Goal: Information Seeking & Learning: Compare options

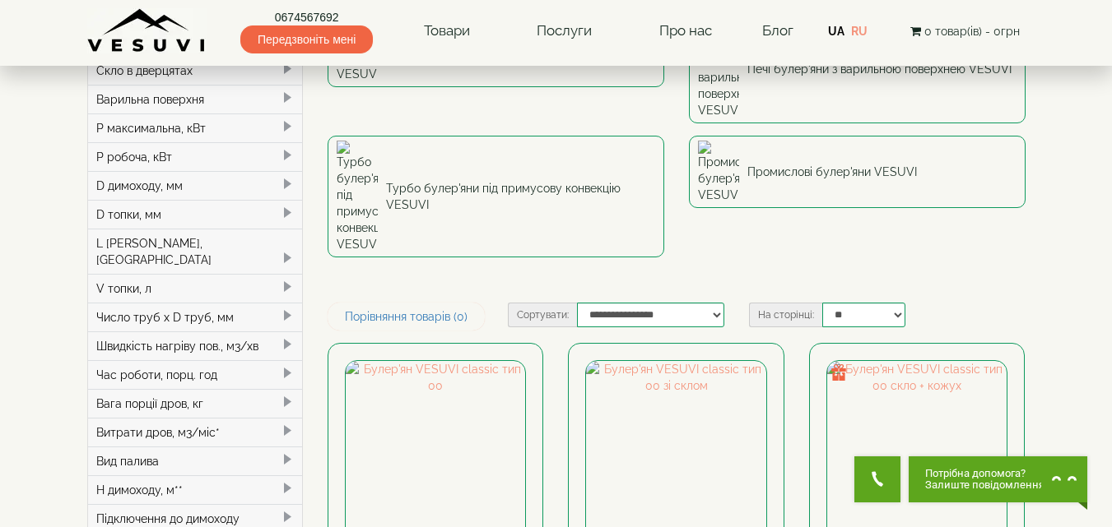
scroll to position [165, 0]
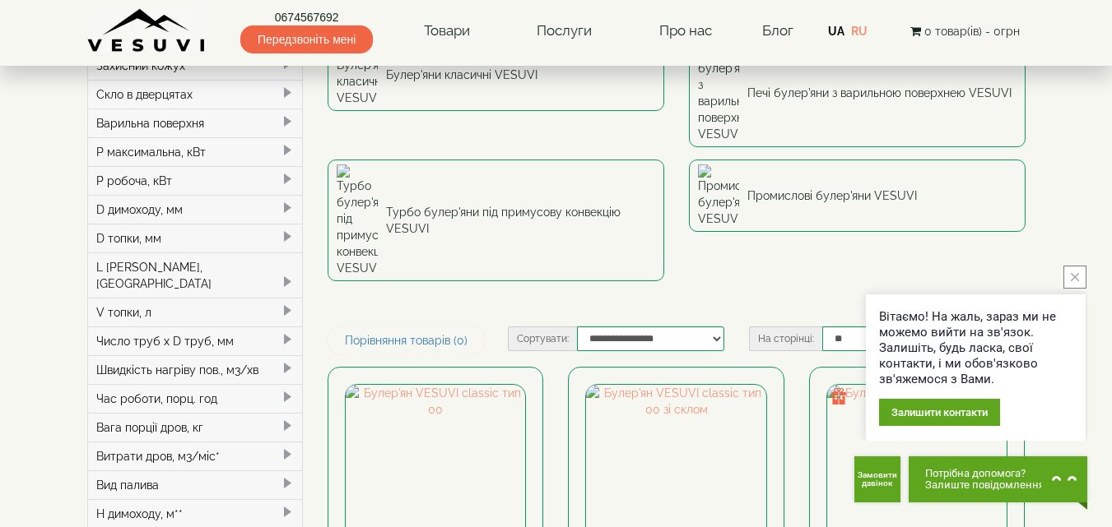
click at [1077, 281] on button "close button" at bounding box center [1074, 277] width 23 height 23
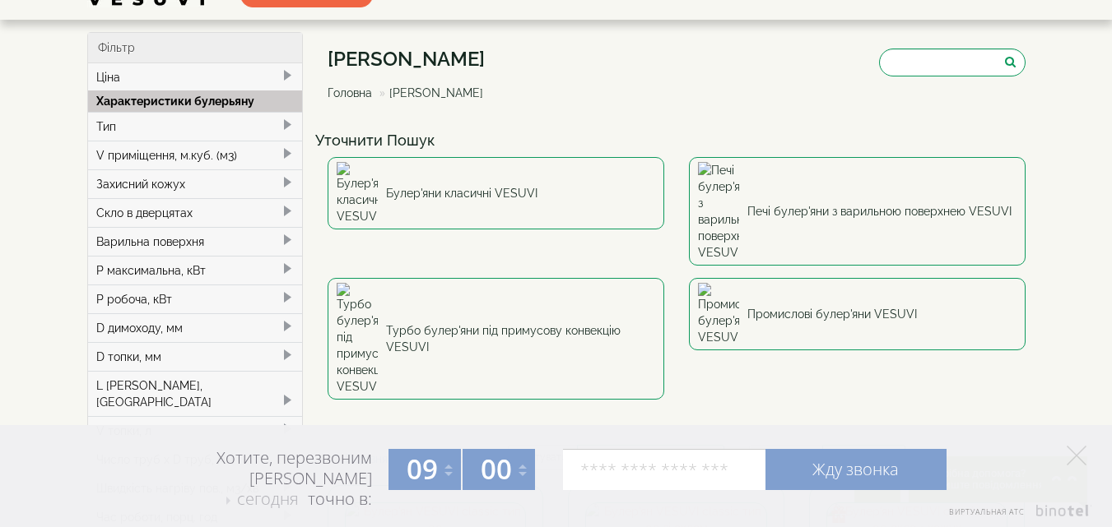
scroll to position [0, 0]
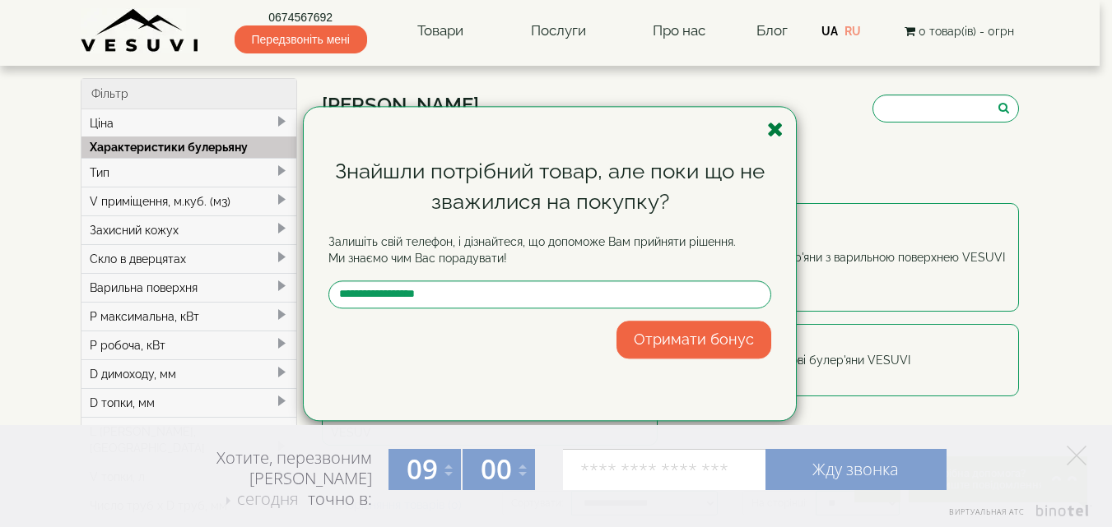
click at [776, 129] on icon "button" at bounding box center [775, 129] width 16 height 21
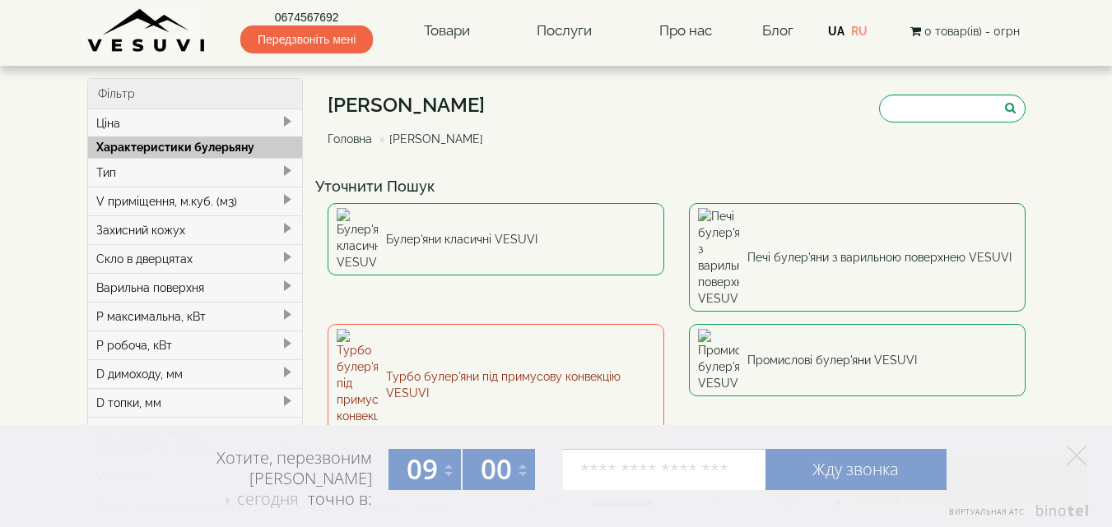
click at [415, 324] on link "Турбо булер'яни під примусову конвекцію VESUVI" at bounding box center [495, 385] width 337 height 122
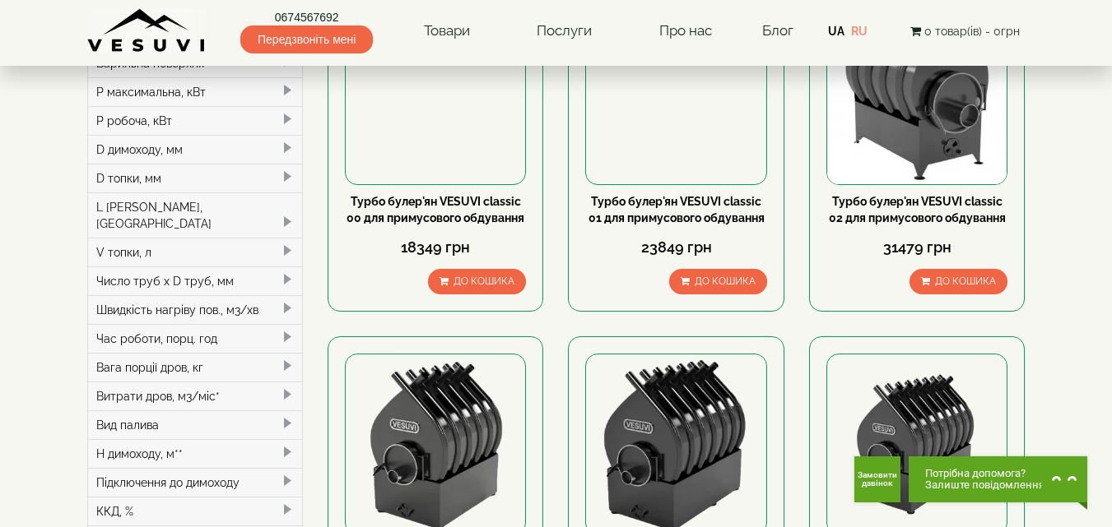
scroll to position [145, 0]
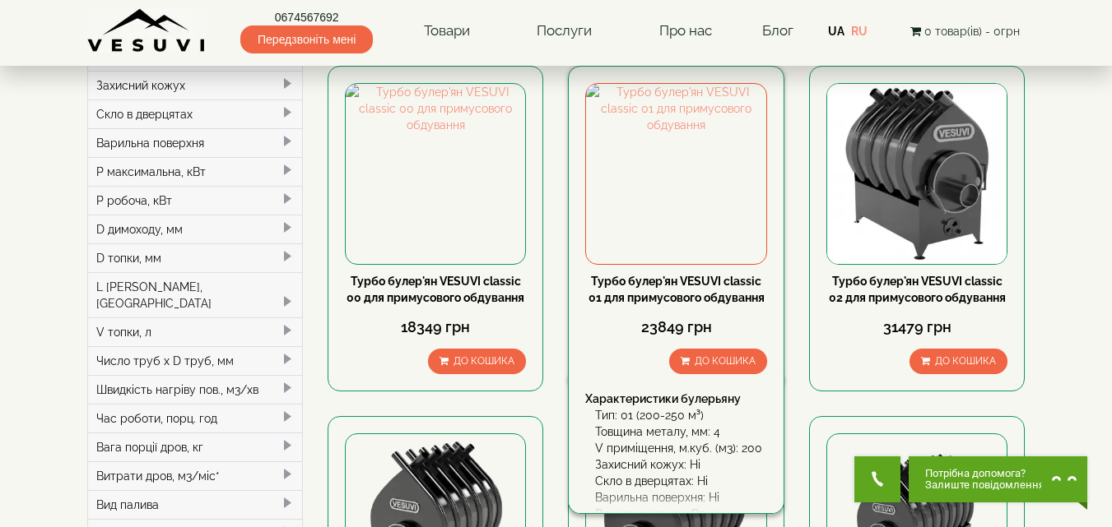
click at [657, 284] on link "Турбо булер'ян VESUVI classic 01 для примусового обдування" at bounding box center [676, 290] width 176 height 30
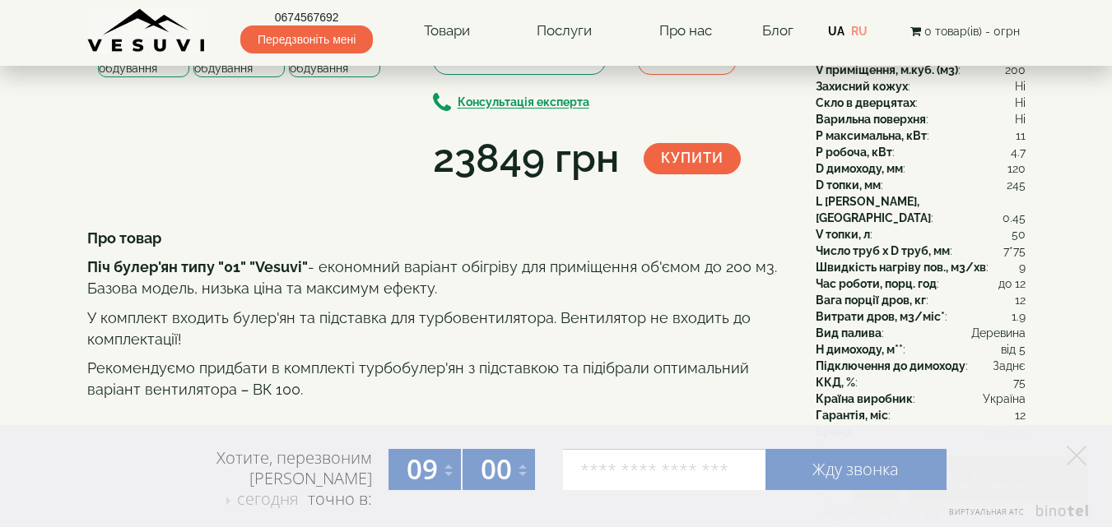
scroll to position [165, 0]
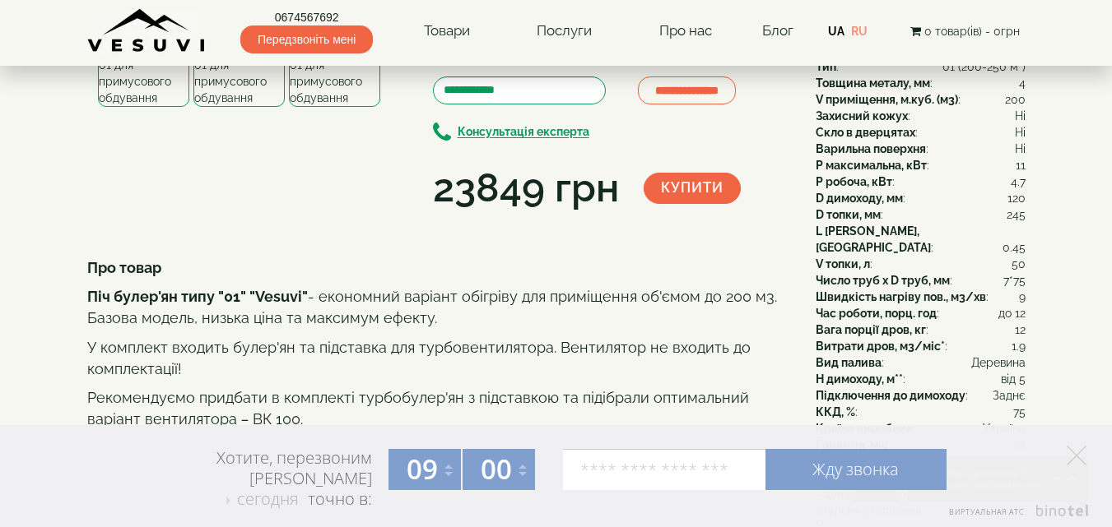
click at [156, 107] on img at bounding box center [143, 57] width 91 height 100
click at [216, 107] on img at bounding box center [238, 57] width 91 height 100
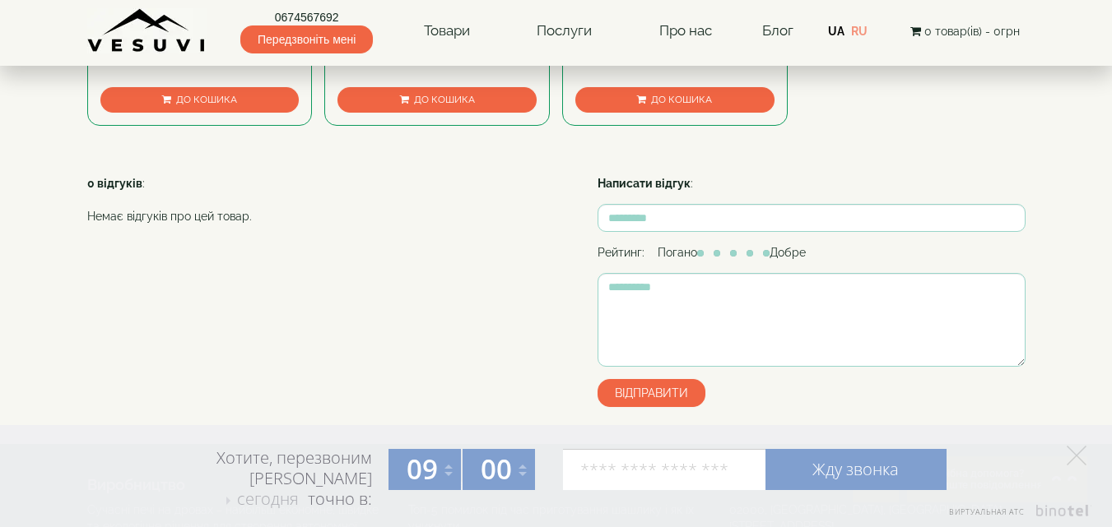
scroll to position [987, 0]
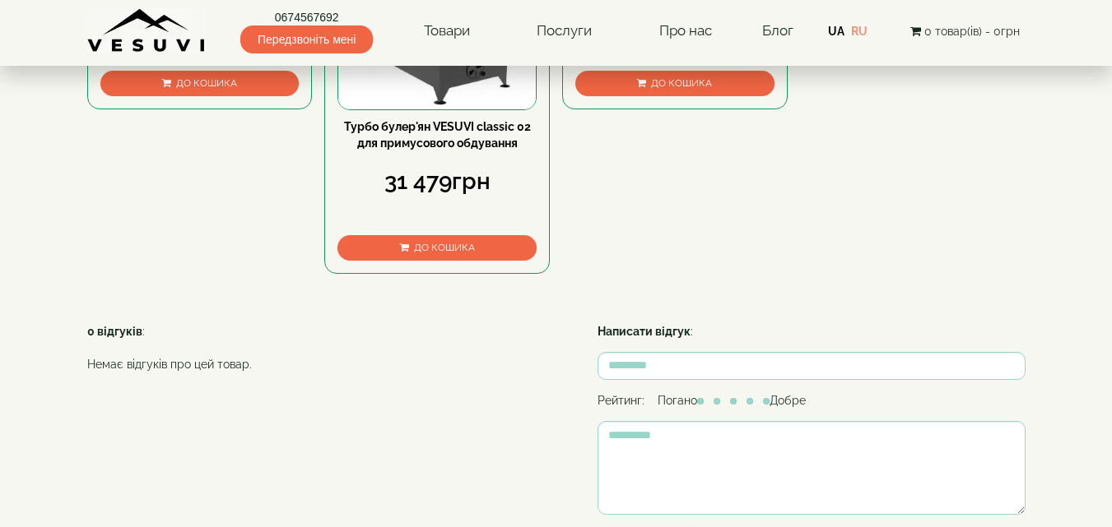
scroll to position [987, 0]
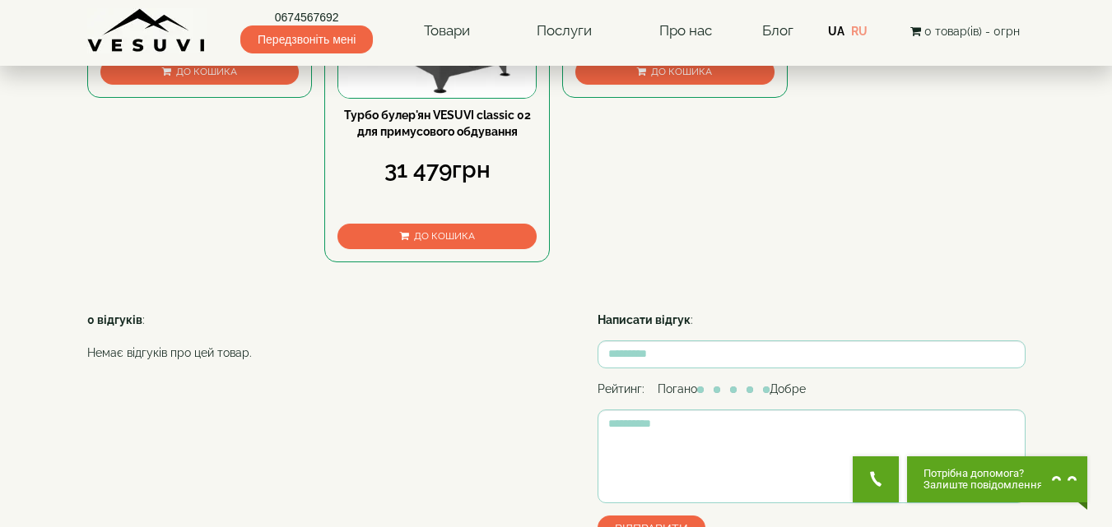
click at [421, 138] on link "Турбо булер'ян VESUVI classic 02 для примусового обдування" at bounding box center [437, 124] width 187 height 30
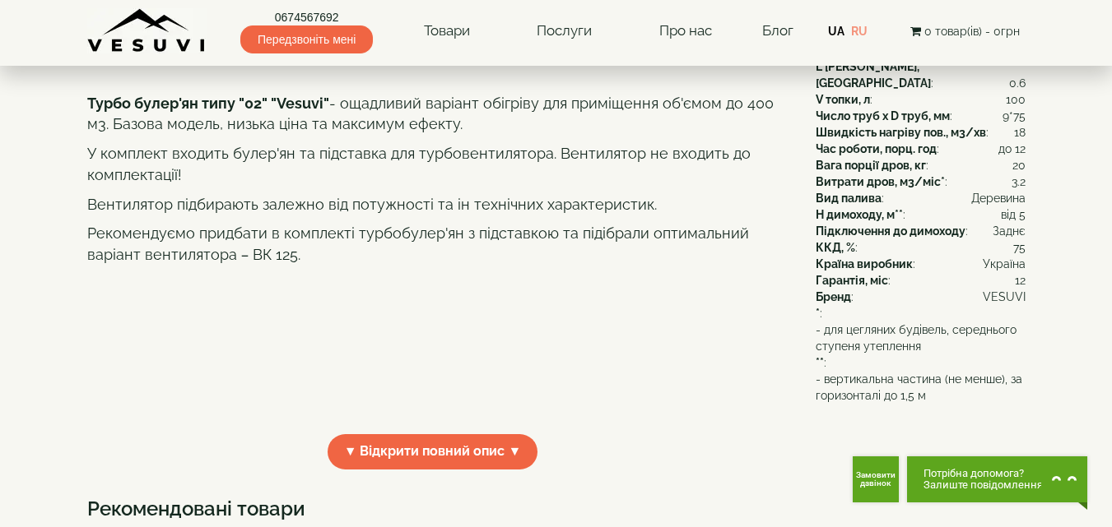
scroll to position [247, 0]
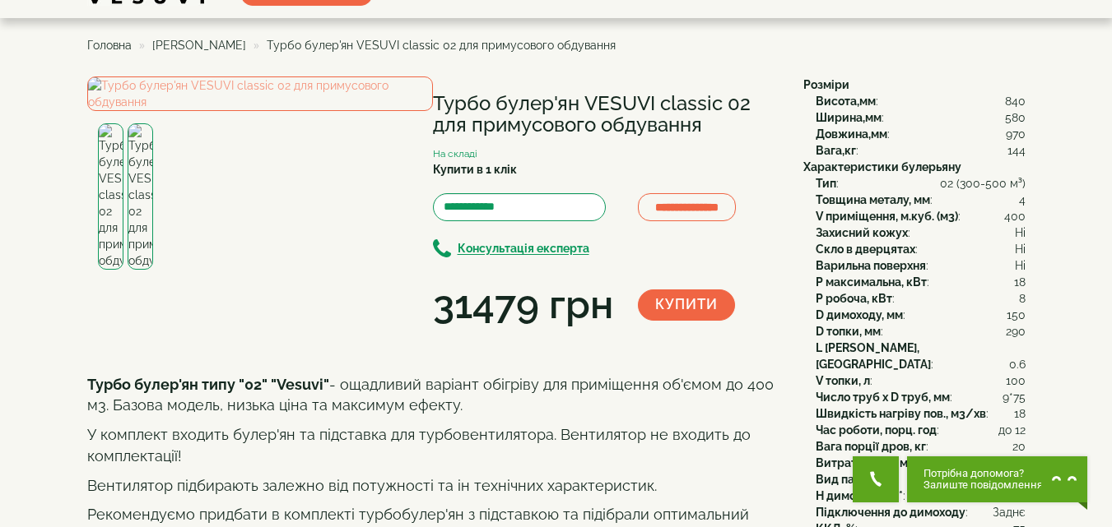
scroll to position [0, 0]
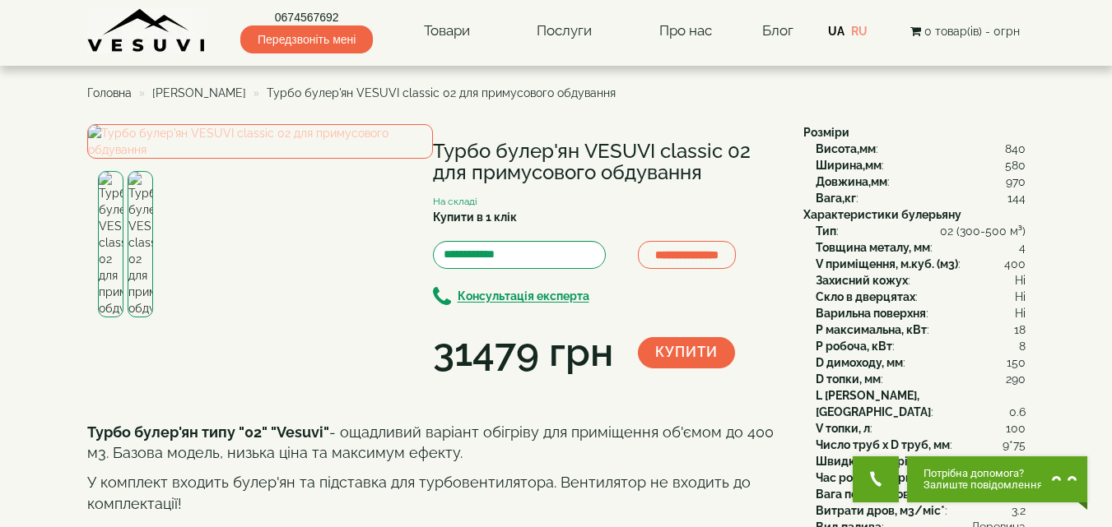
click at [202, 159] on img at bounding box center [260, 141] width 346 height 35
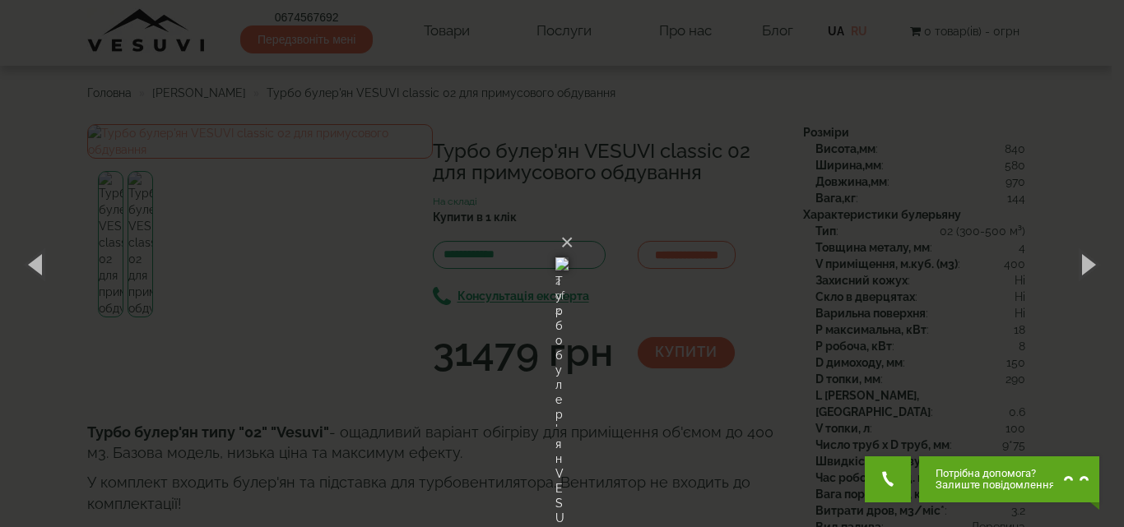
click at [564, 304] on img at bounding box center [561, 264] width 13 height 79
click at [573, 225] on button "×" at bounding box center [566, 243] width 13 height 36
